Goal: Task Accomplishment & Management: Use online tool/utility

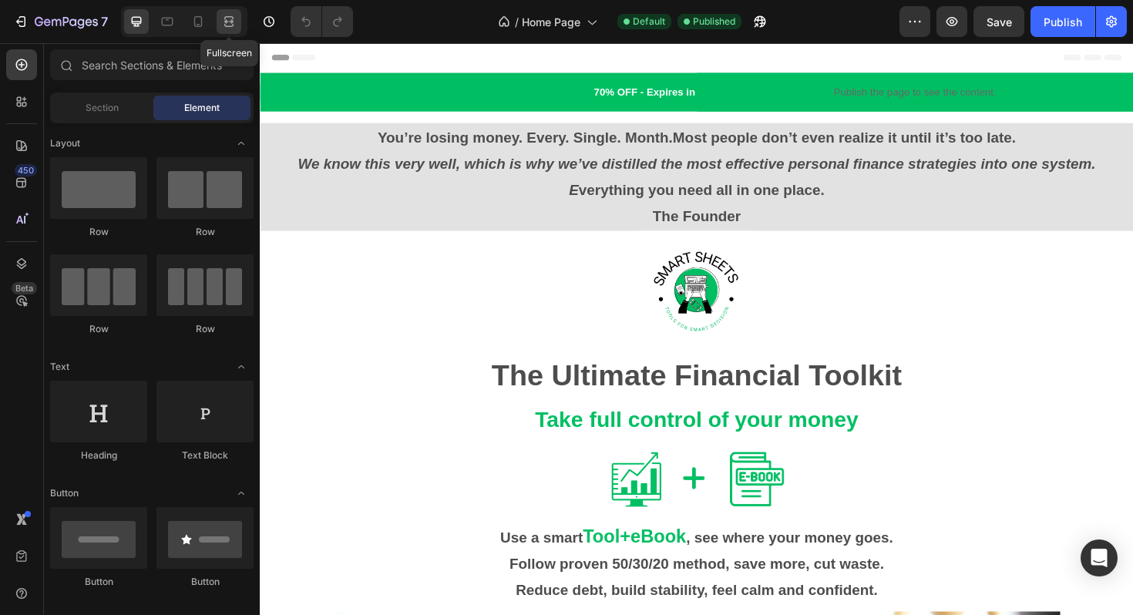
click at [229, 22] on icon at bounding box center [231, 21] width 5 height 4
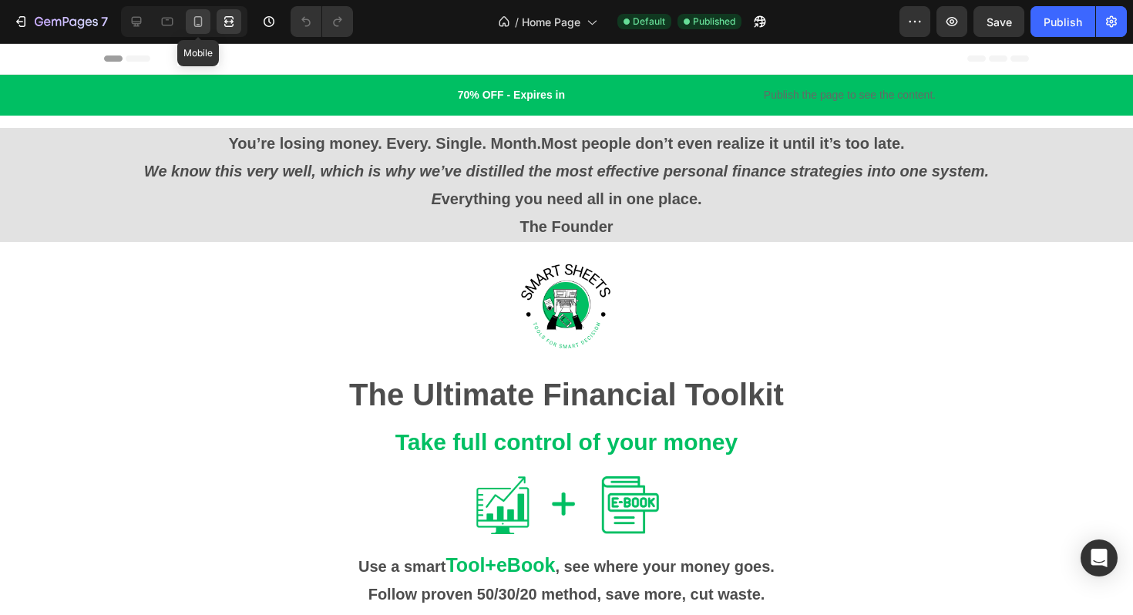
click at [202, 24] on icon at bounding box center [197, 21] width 15 height 15
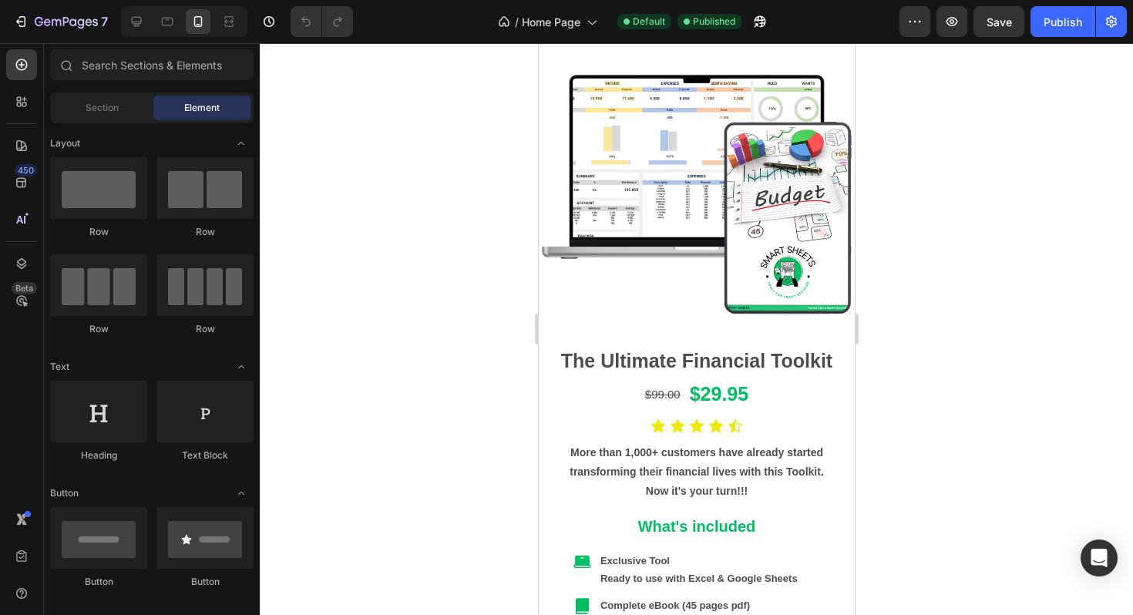
scroll to position [1194, 0]
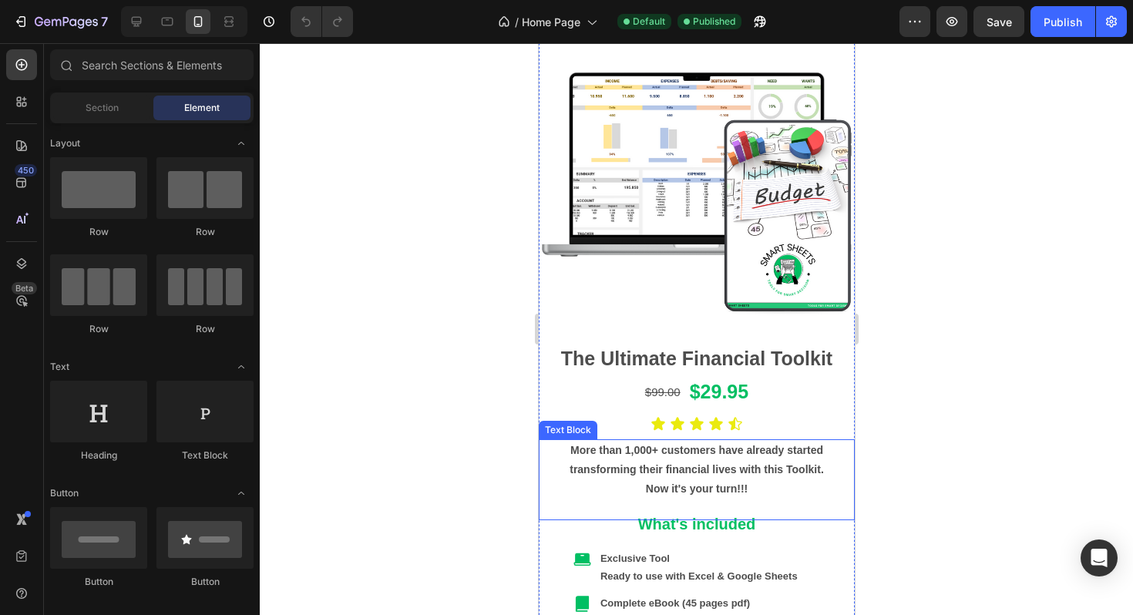
click at [628, 451] on p "More than 1,000+ customers have already started transforming their financial li…" at bounding box center [696, 460] width 313 height 39
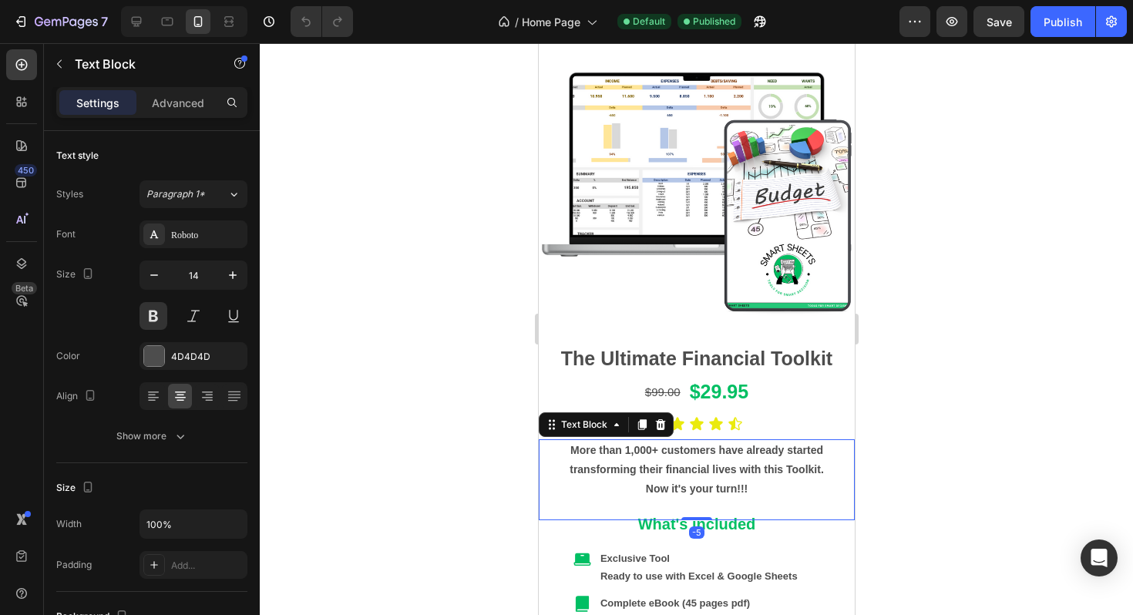
click at [627, 451] on p "More than 1,000+ customers have already started transforming their financial li…" at bounding box center [696, 460] width 313 height 39
click at [966, 495] on div at bounding box center [696, 329] width 873 height 572
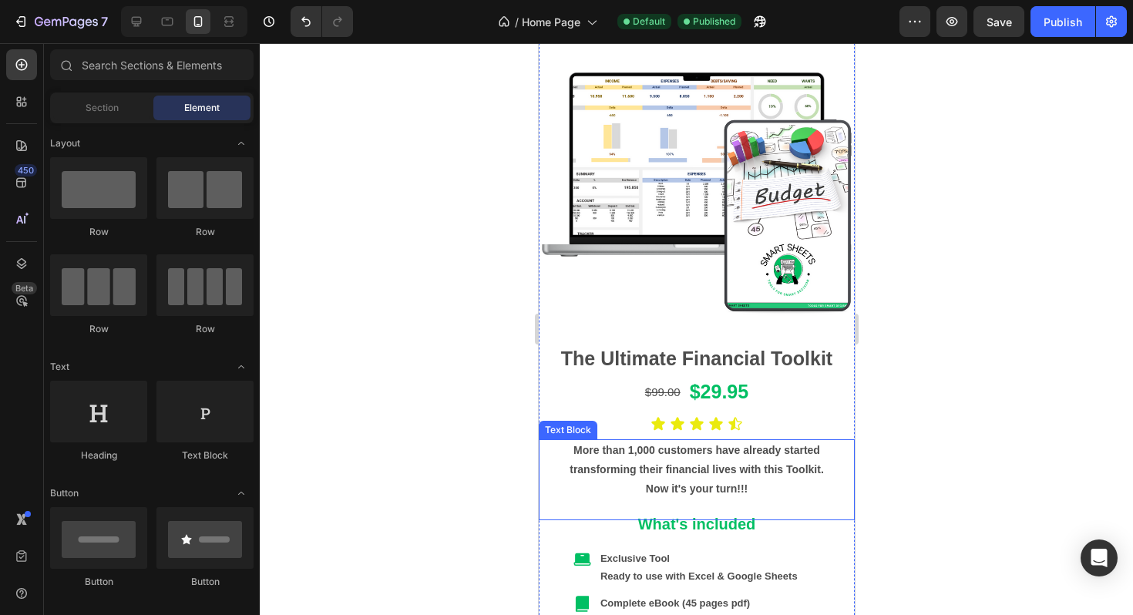
click at [607, 453] on p "More than 1,000 customers have already started transforming their financial liv…" at bounding box center [696, 460] width 313 height 39
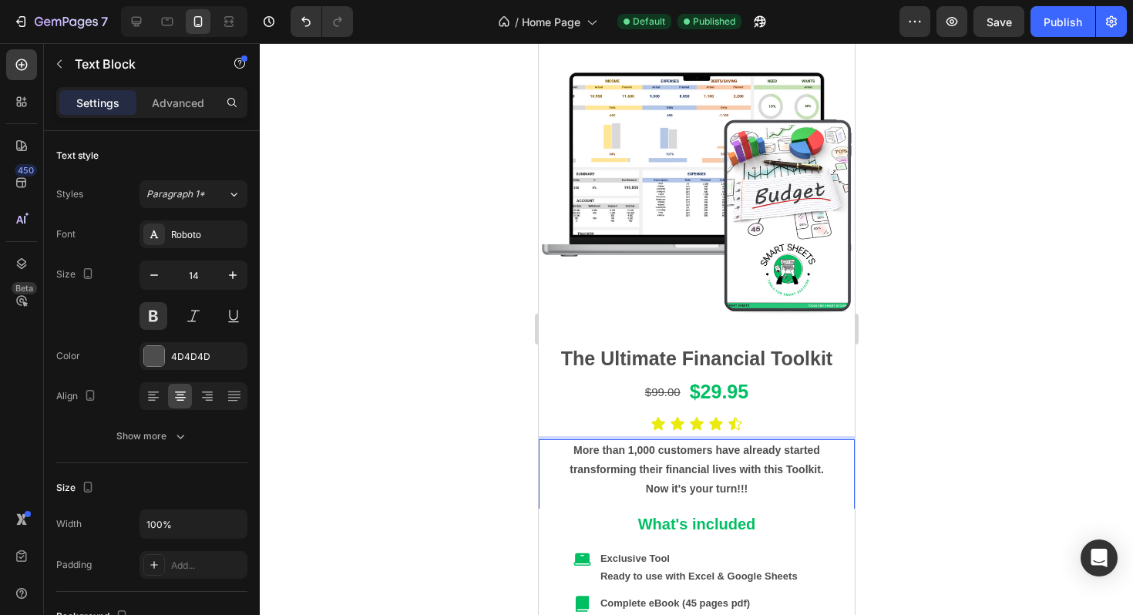
click at [607, 453] on p "More than 1,000 customers have already started transforming their financial liv…" at bounding box center [696, 460] width 313 height 39
click at [943, 454] on div at bounding box center [696, 329] width 873 height 572
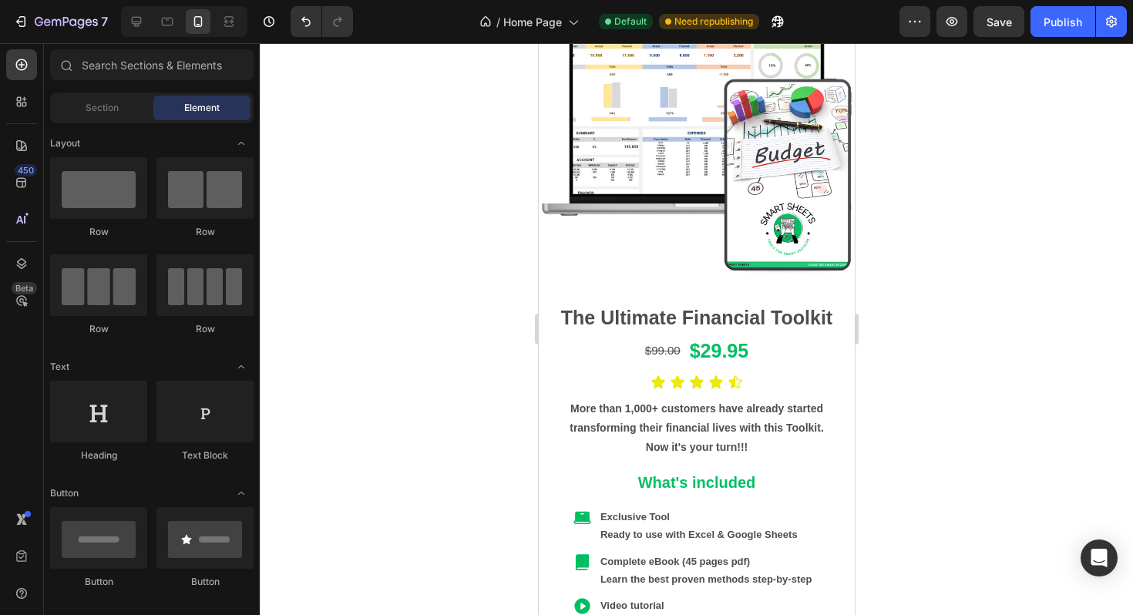
scroll to position [5070, 0]
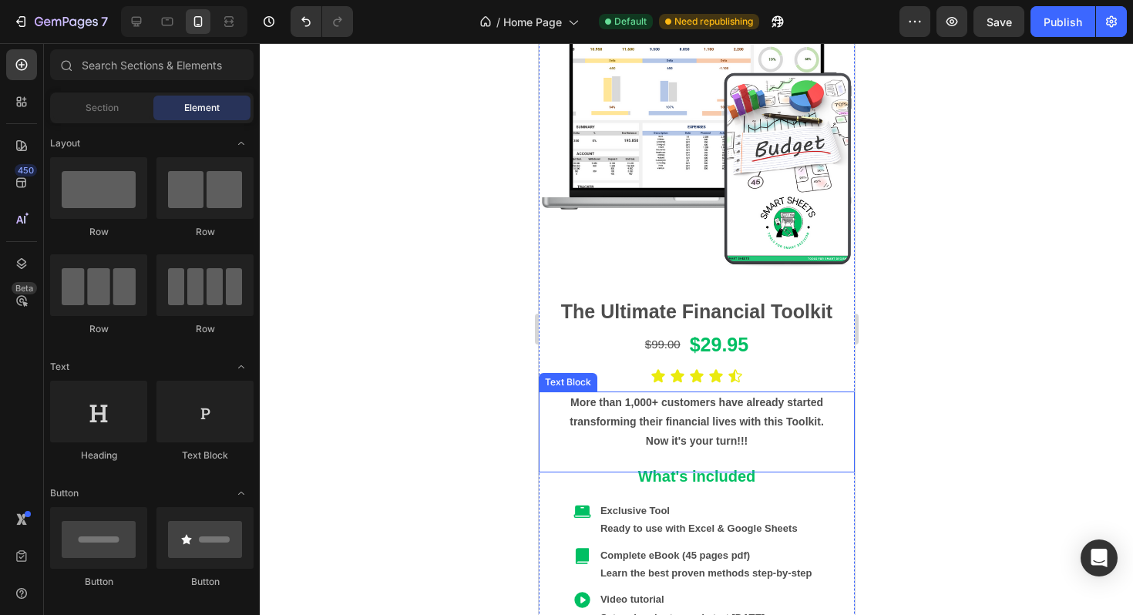
click at [624, 403] on p "More than 1,000+ customers have already started transforming their financial li…" at bounding box center [696, 412] width 313 height 39
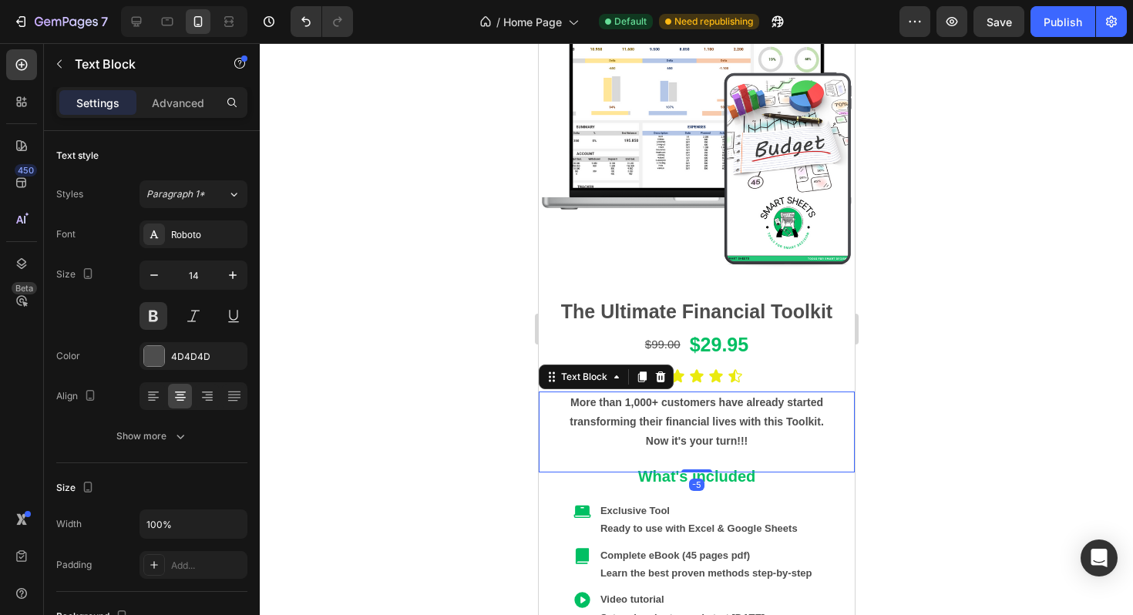
click at [626, 403] on p "More than 1,000+ customers have already started transforming their financial li…" at bounding box center [696, 412] width 313 height 39
click at [943, 358] on div at bounding box center [696, 329] width 873 height 572
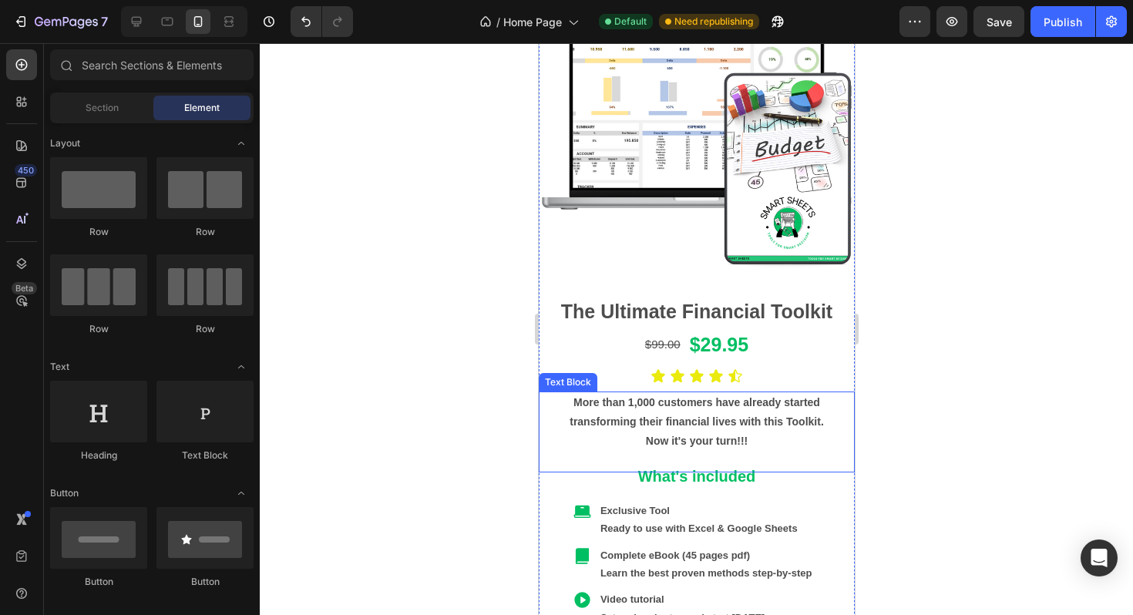
click at [607, 402] on p "More than 1,000 customers have already started transforming their financial liv…" at bounding box center [696, 412] width 313 height 39
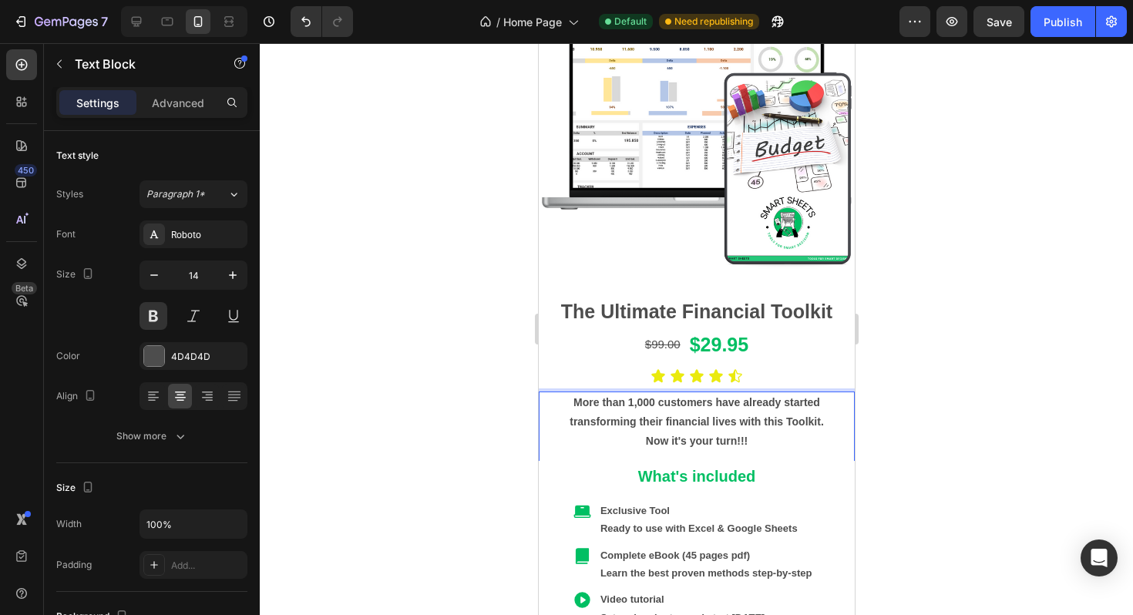
click at [606, 402] on p "More than 1,000 customers have already started transforming their financial liv…" at bounding box center [696, 412] width 313 height 39
click at [1028, 398] on div at bounding box center [696, 329] width 873 height 572
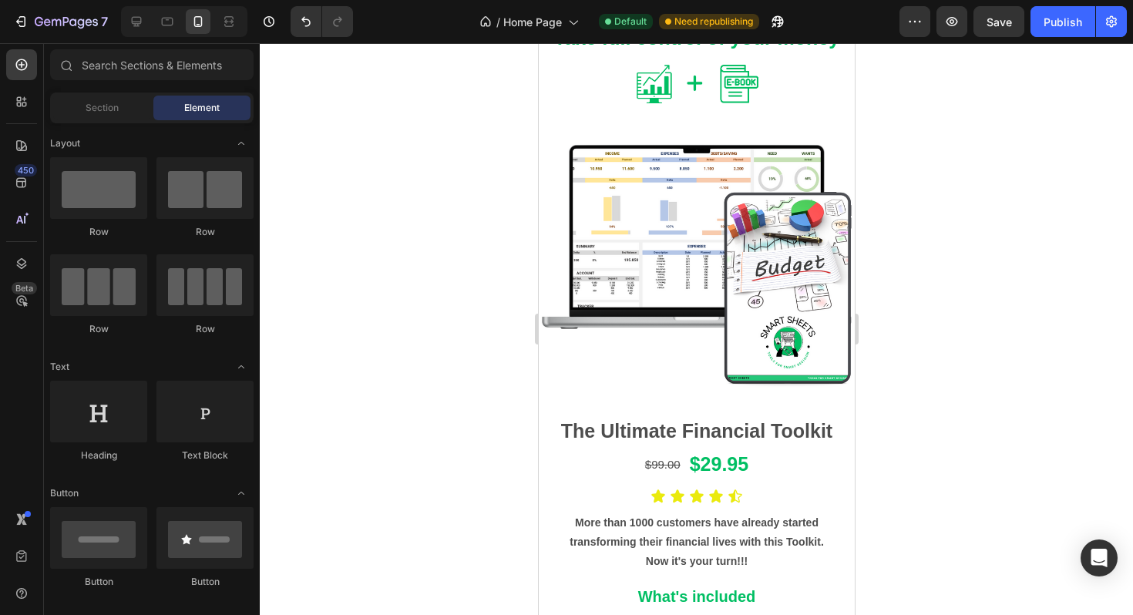
scroll to position [0, 0]
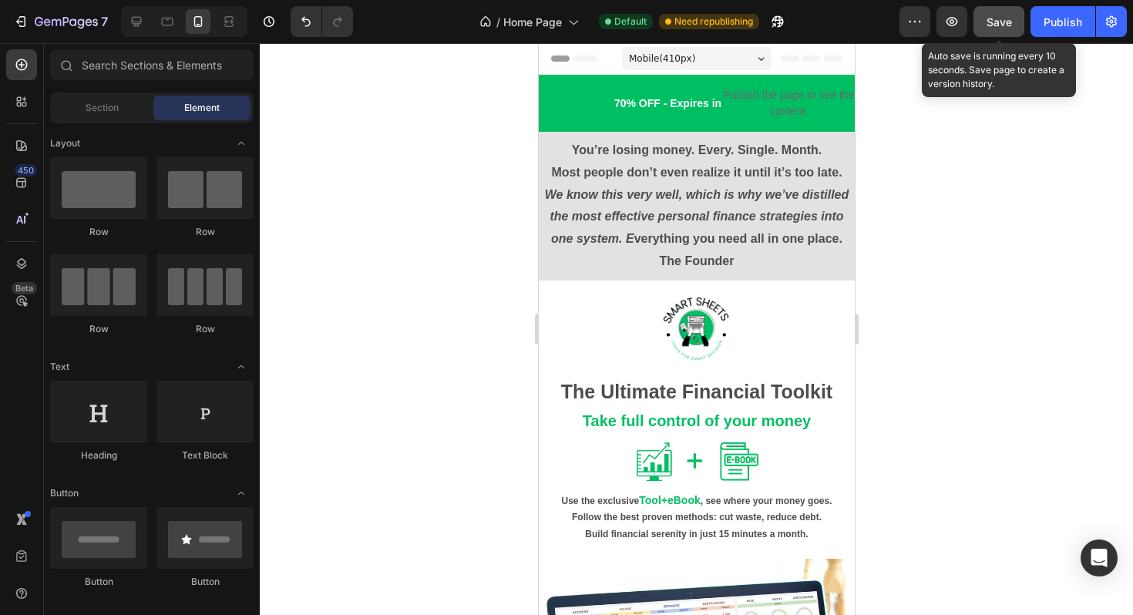
click at [996, 31] on button "Save" at bounding box center [999, 21] width 51 height 31
